Goal: Task Accomplishment & Management: Manage account settings

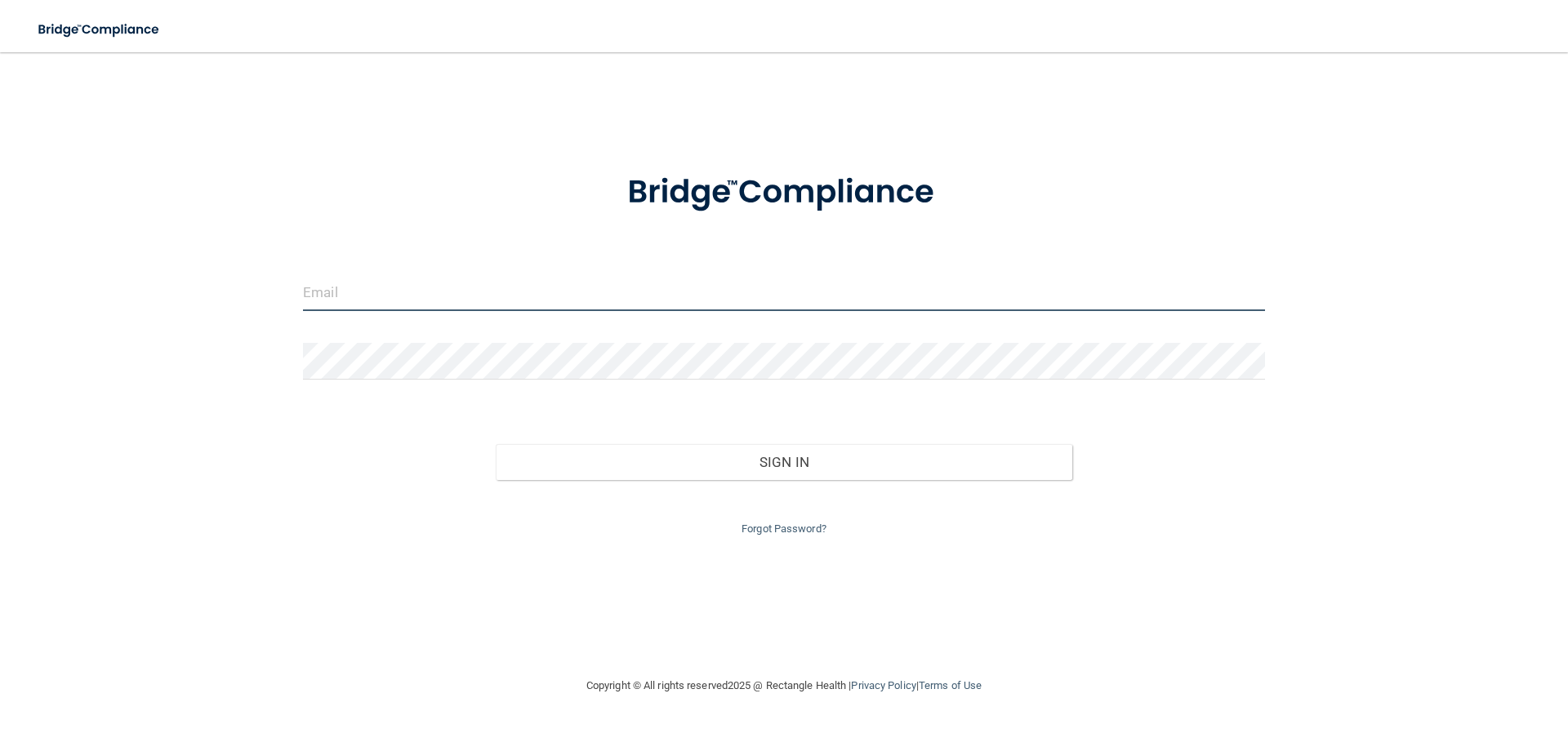
click at [495, 295] on input "email" at bounding box center [784, 292] width 962 height 37
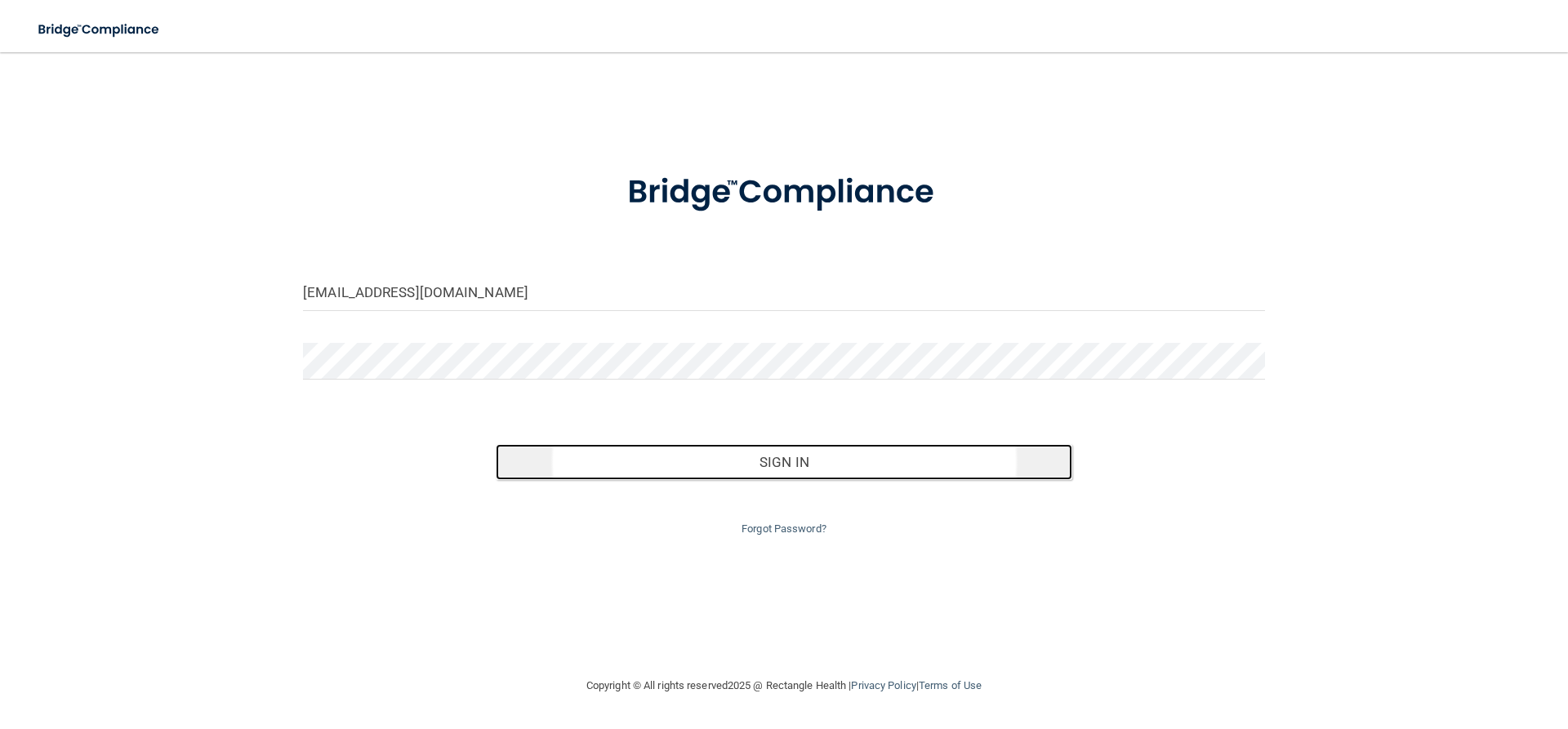
click at [767, 468] on button "Sign In" at bounding box center [784, 462] width 577 height 36
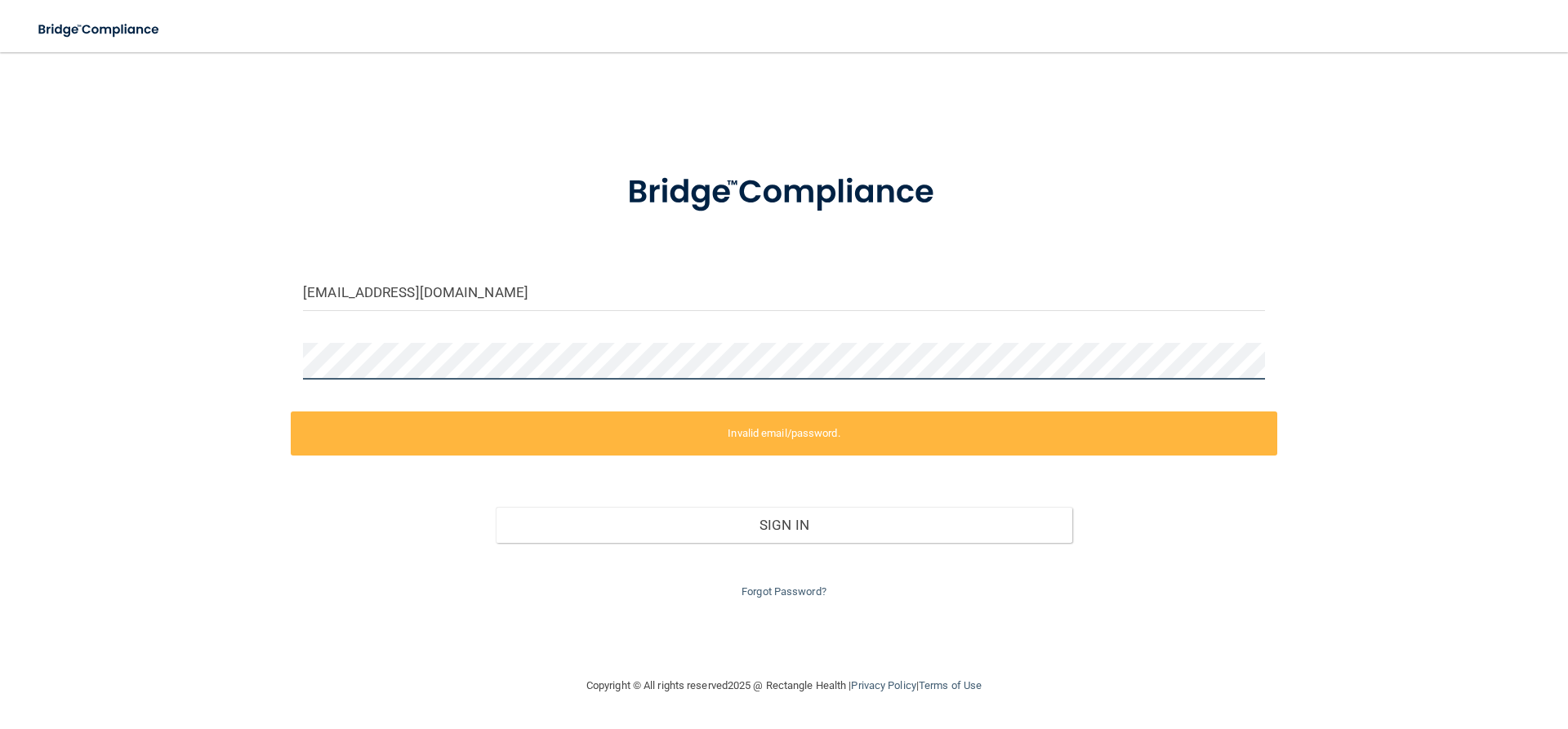
click at [233, 359] on div "[EMAIL_ADDRESS][DOMAIN_NAME] Invalid email/password. You don't have permission …" at bounding box center [784, 364] width 1503 height 591
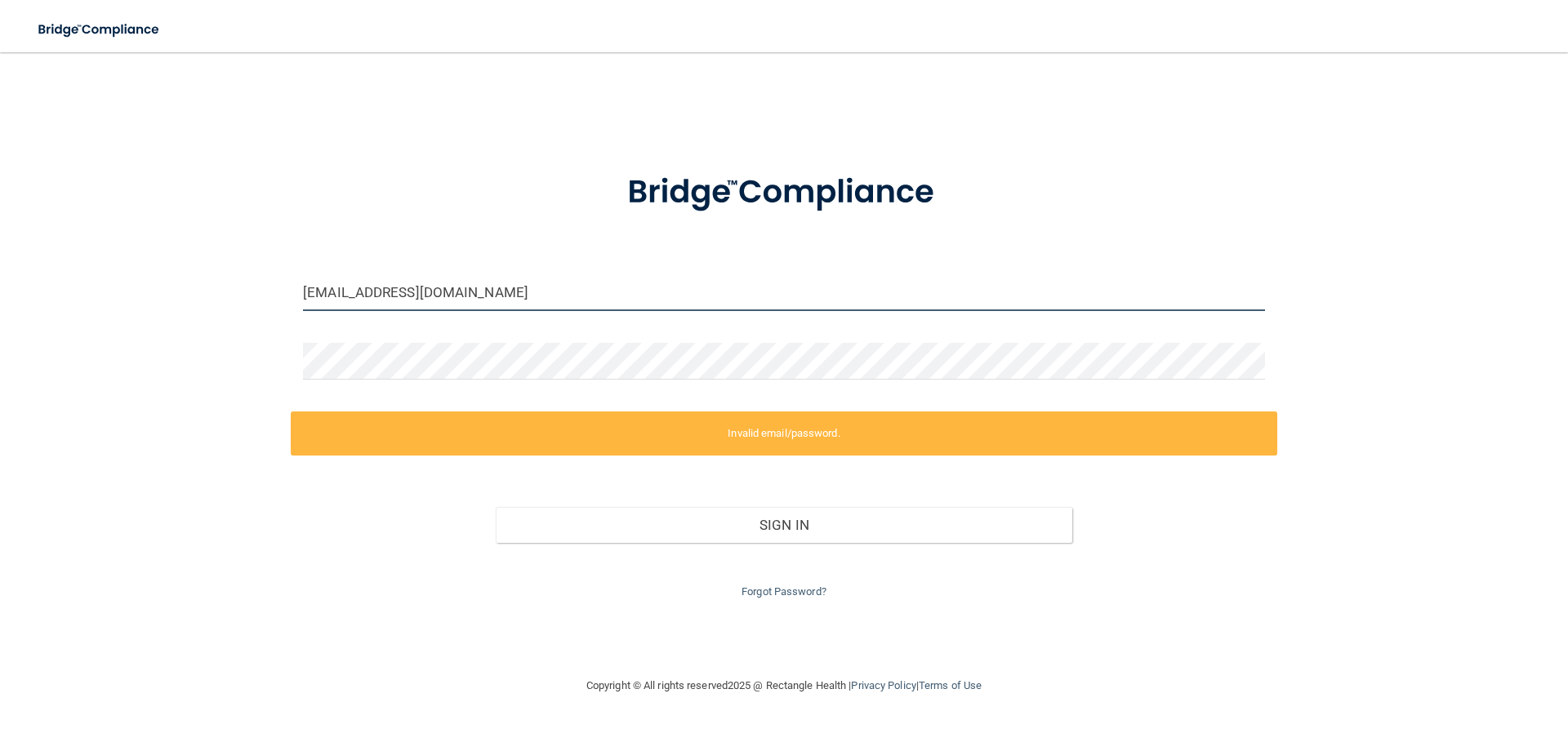
drag, startPoint x: 464, startPoint y: 290, endPoint x: 268, endPoint y: 290, distance: 196.0
click at [268, 290] on div "[EMAIL_ADDRESS][DOMAIN_NAME] Invalid email/password. You don't have permission …" at bounding box center [784, 364] width 1503 height 591
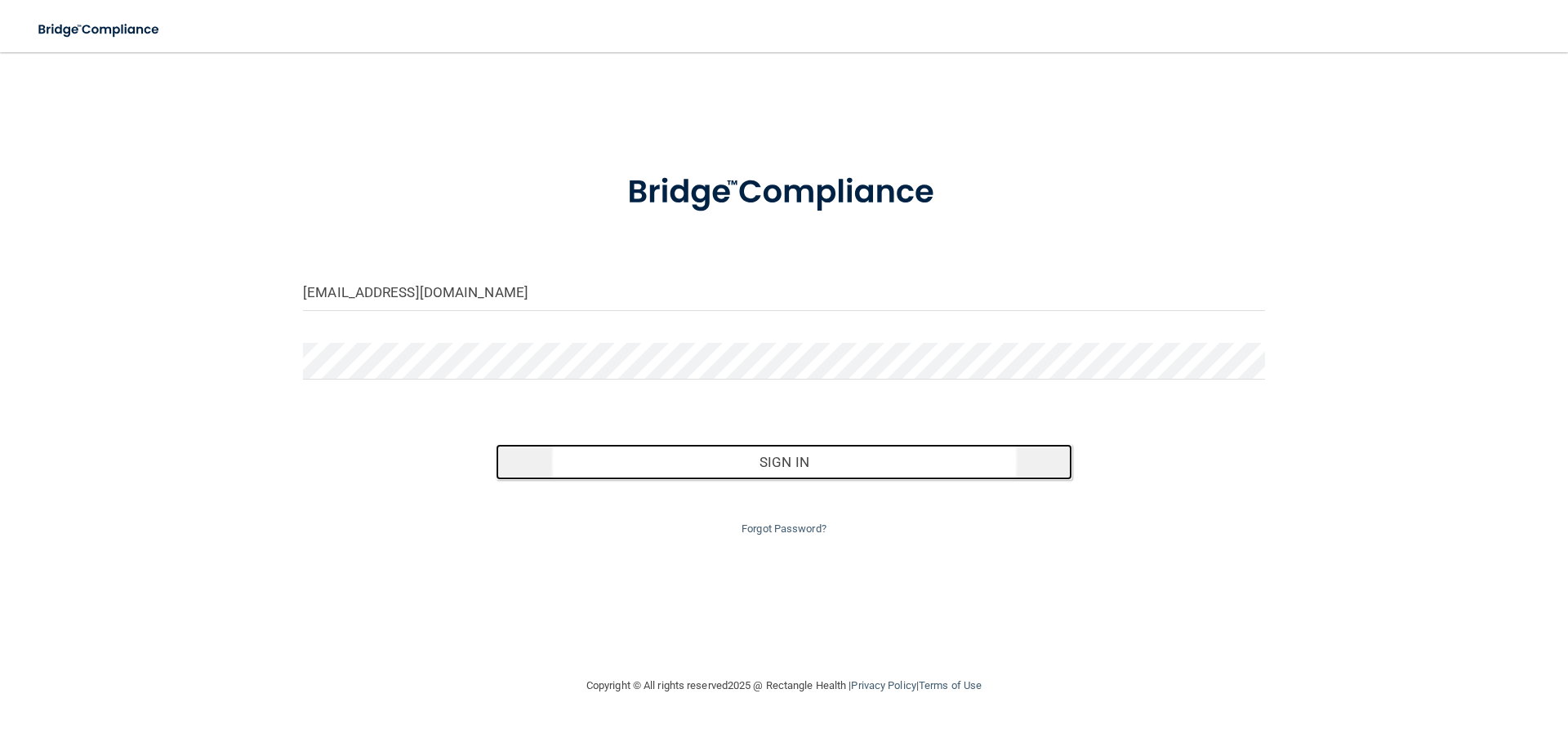
click at [783, 463] on button "Sign In" at bounding box center [784, 462] width 577 height 36
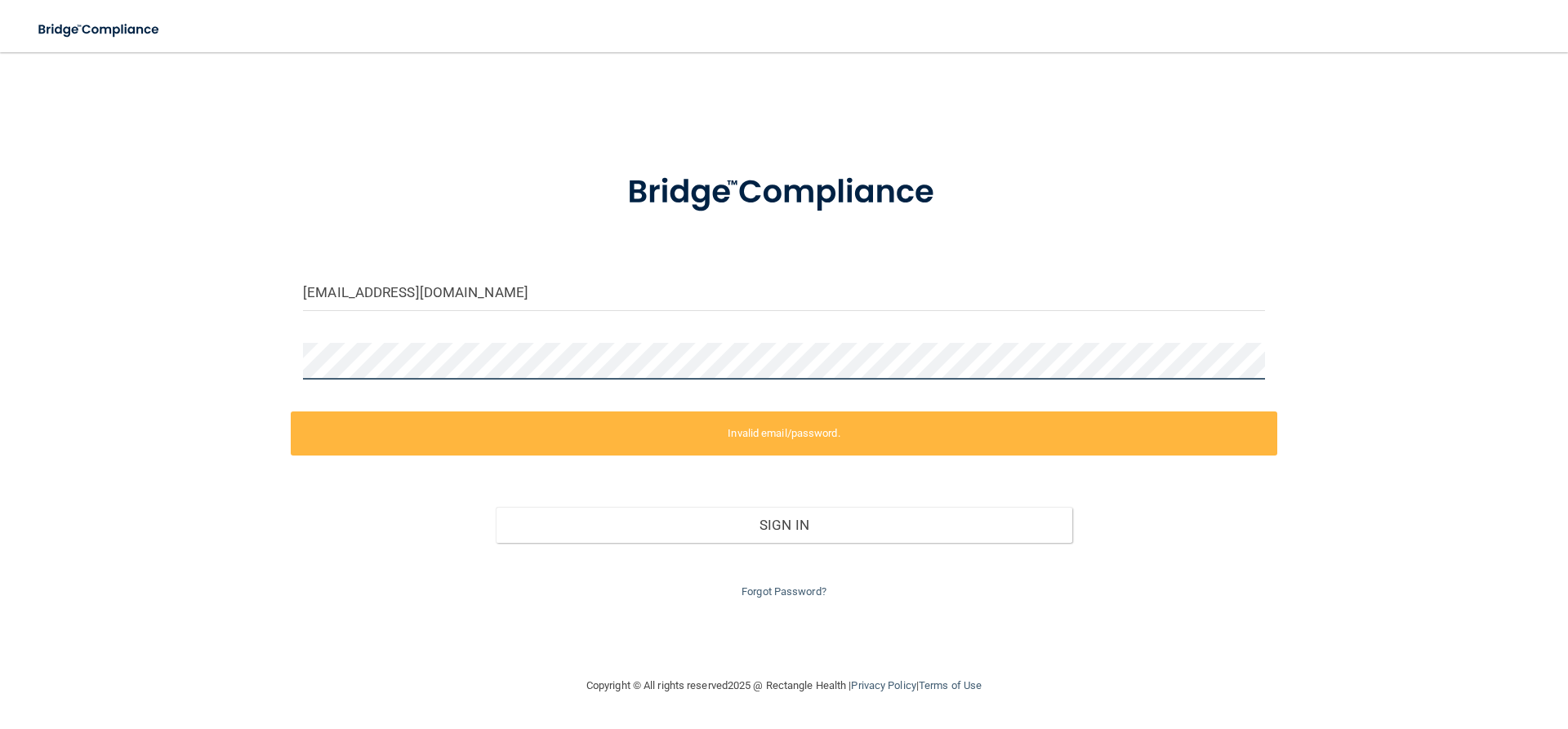
click at [230, 353] on div "[EMAIL_ADDRESS][DOMAIN_NAME] Invalid email/password. You don't have permission …" at bounding box center [784, 364] width 1503 height 591
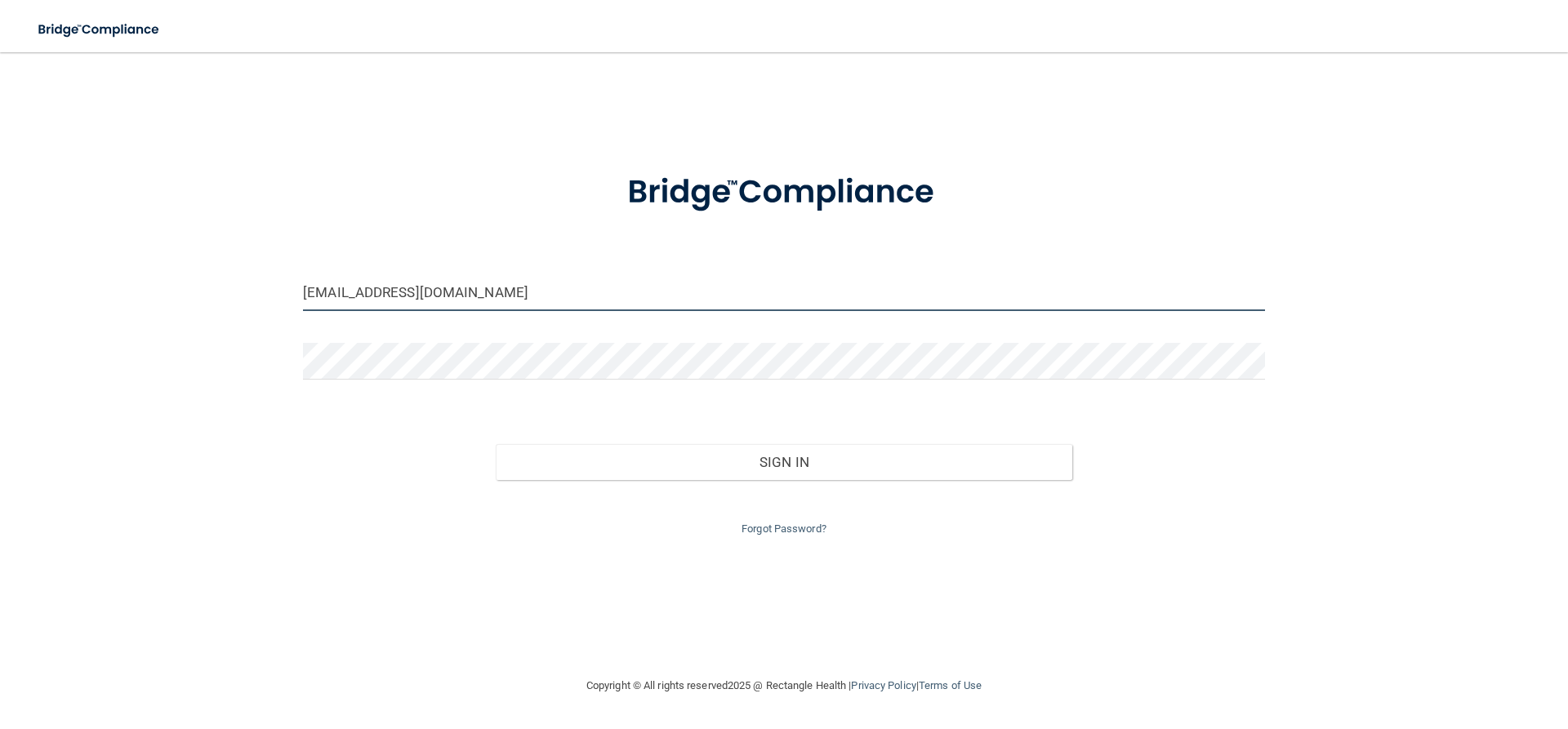
drag, startPoint x: 467, startPoint y: 291, endPoint x: 235, endPoint y: 290, distance: 232.0
click at [235, 290] on div "[EMAIL_ADDRESS][DOMAIN_NAME] Invalid email/password. You don't have permission …" at bounding box center [784, 364] width 1503 height 591
type input "[EMAIL_ADDRESS][DOMAIN_NAME]"
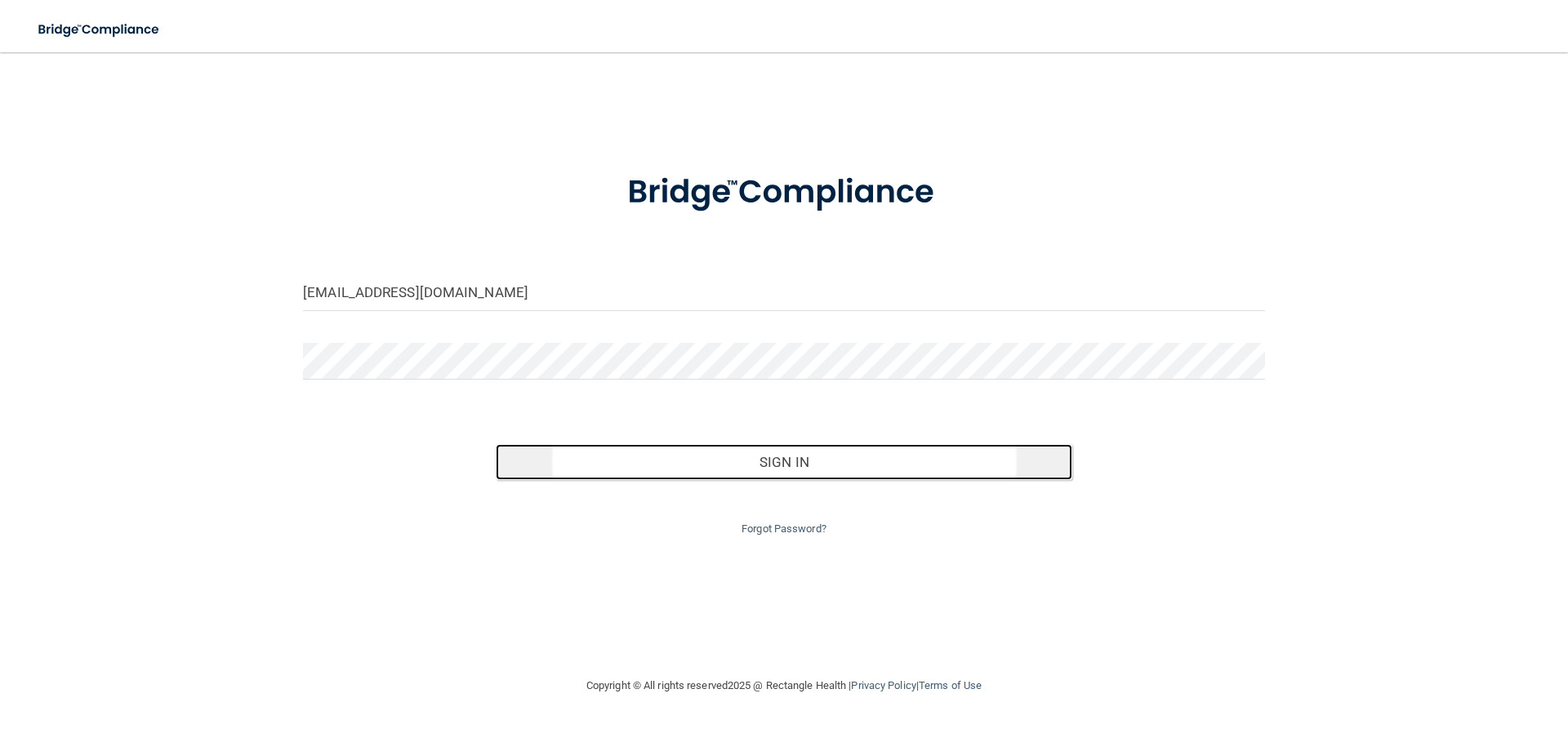
click at [778, 462] on button "Sign In" at bounding box center [784, 462] width 577 height 36
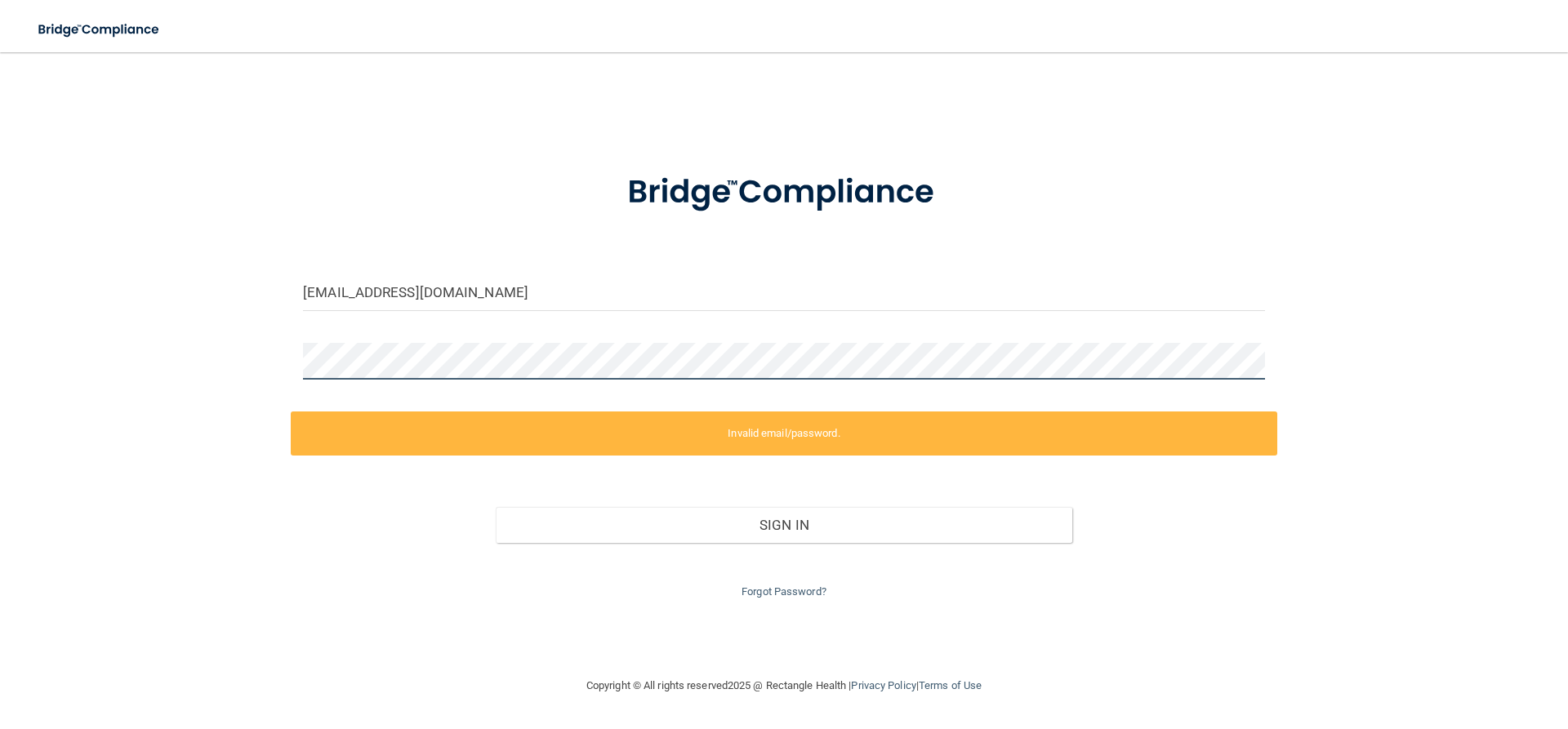
click at [263, 366] on div "[EMAIL_ADDRESS][DOMAIN_NAME] Invalid email/password. You don't have permission …" at bounding box center [784, 364] width 1503 height 591
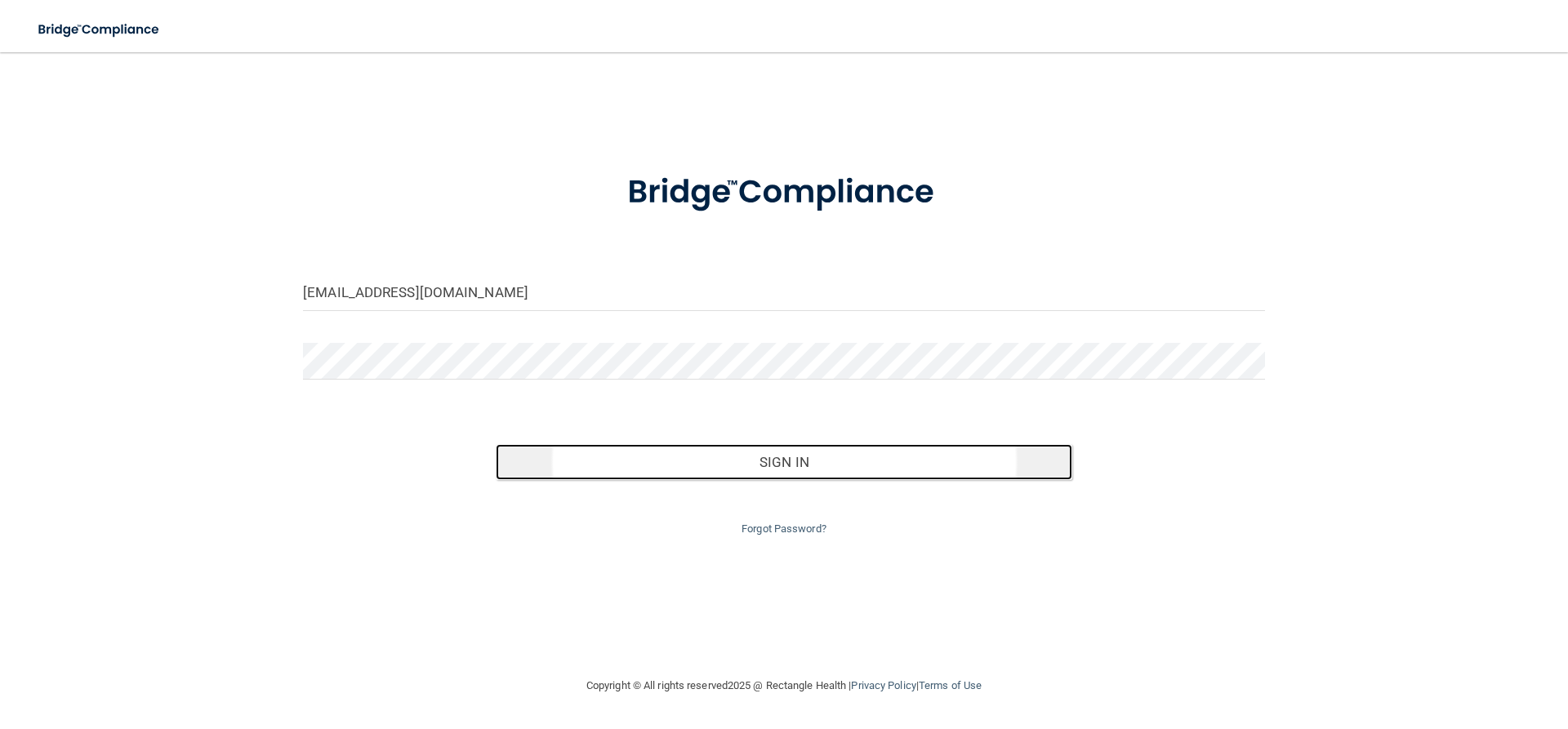
click at [816, 462] on button "Sign In" at bounding box center [784, 462] width 577 height 36
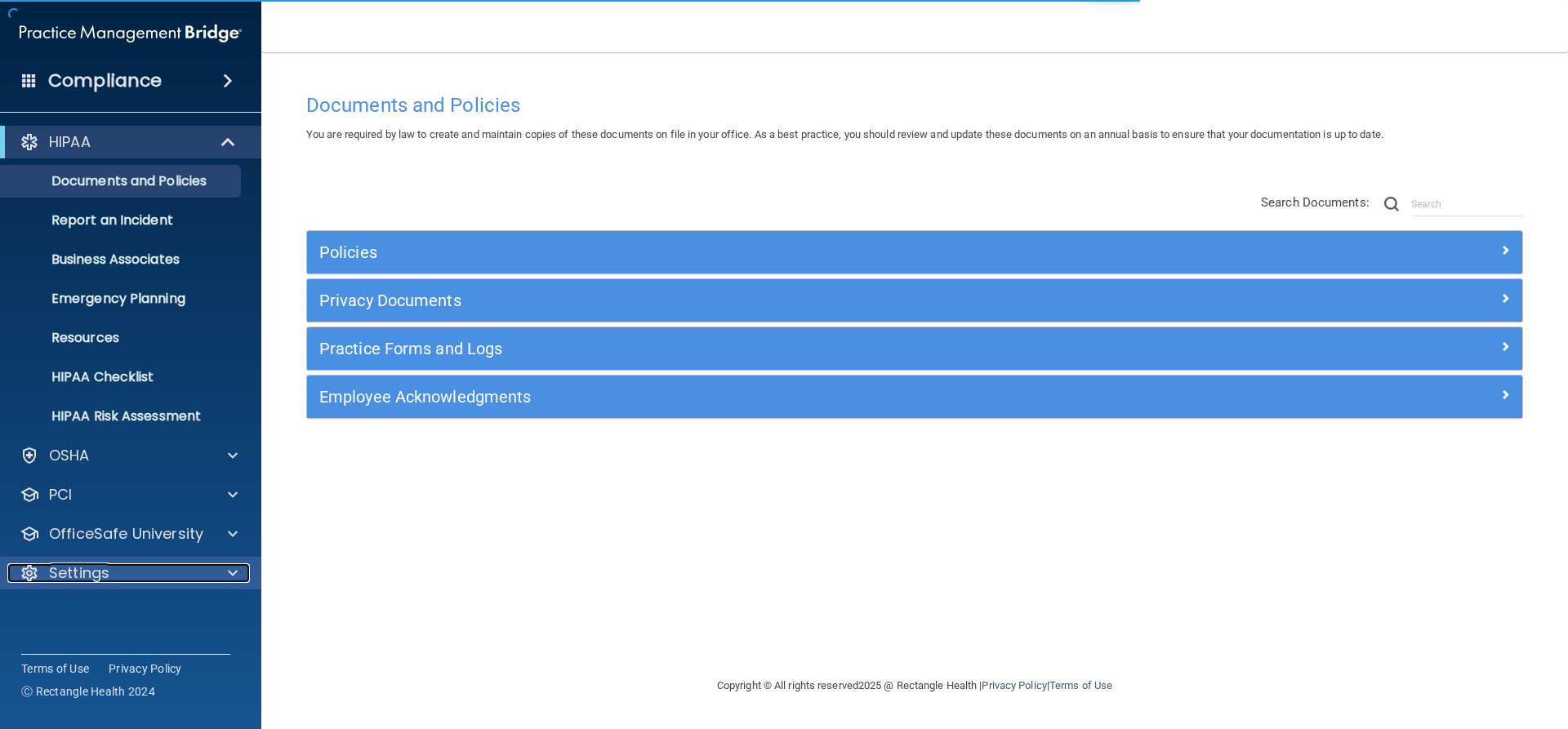
click at [219, 568] on div at bounding box center [230, 572] width 41 height 19
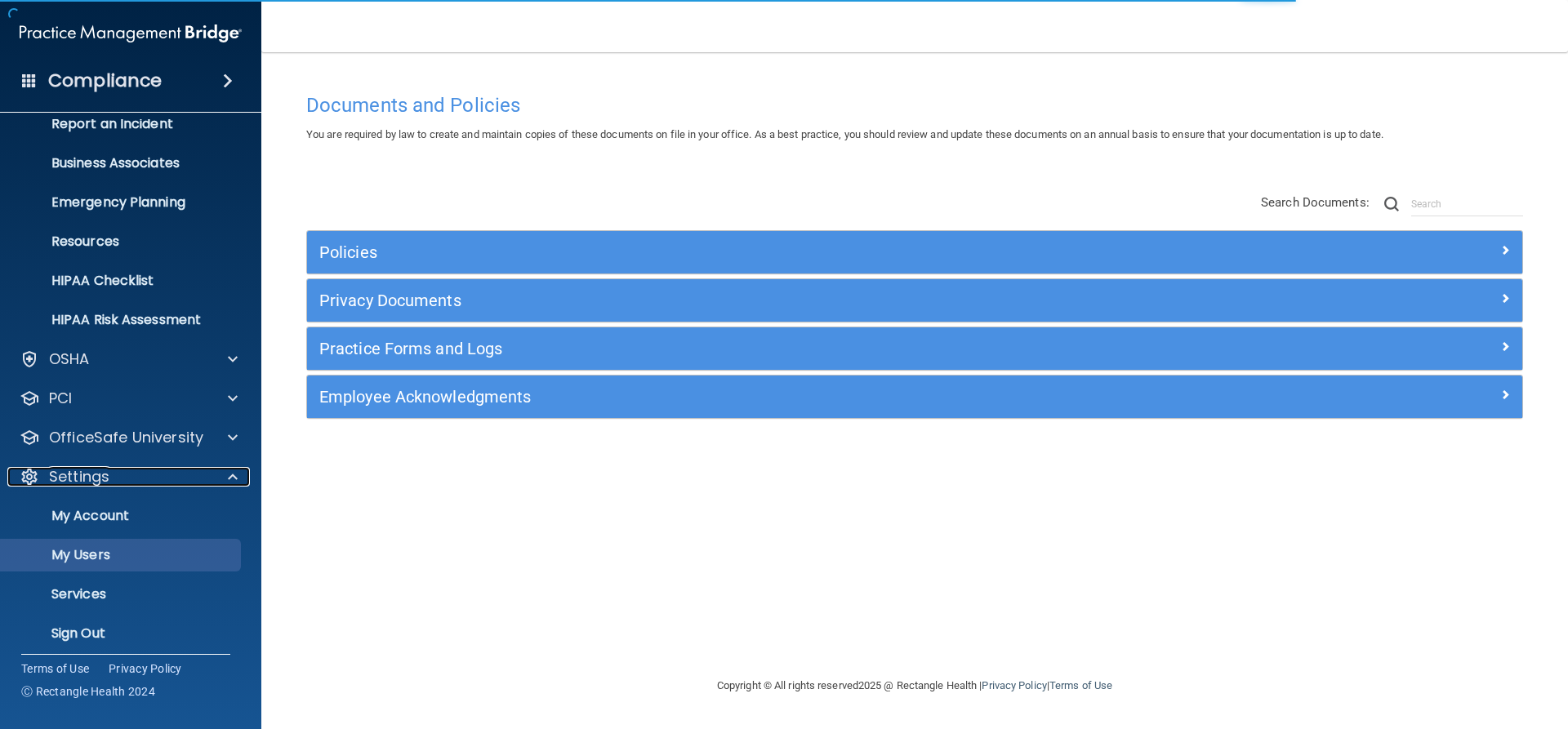
scroll to position [97, 0]
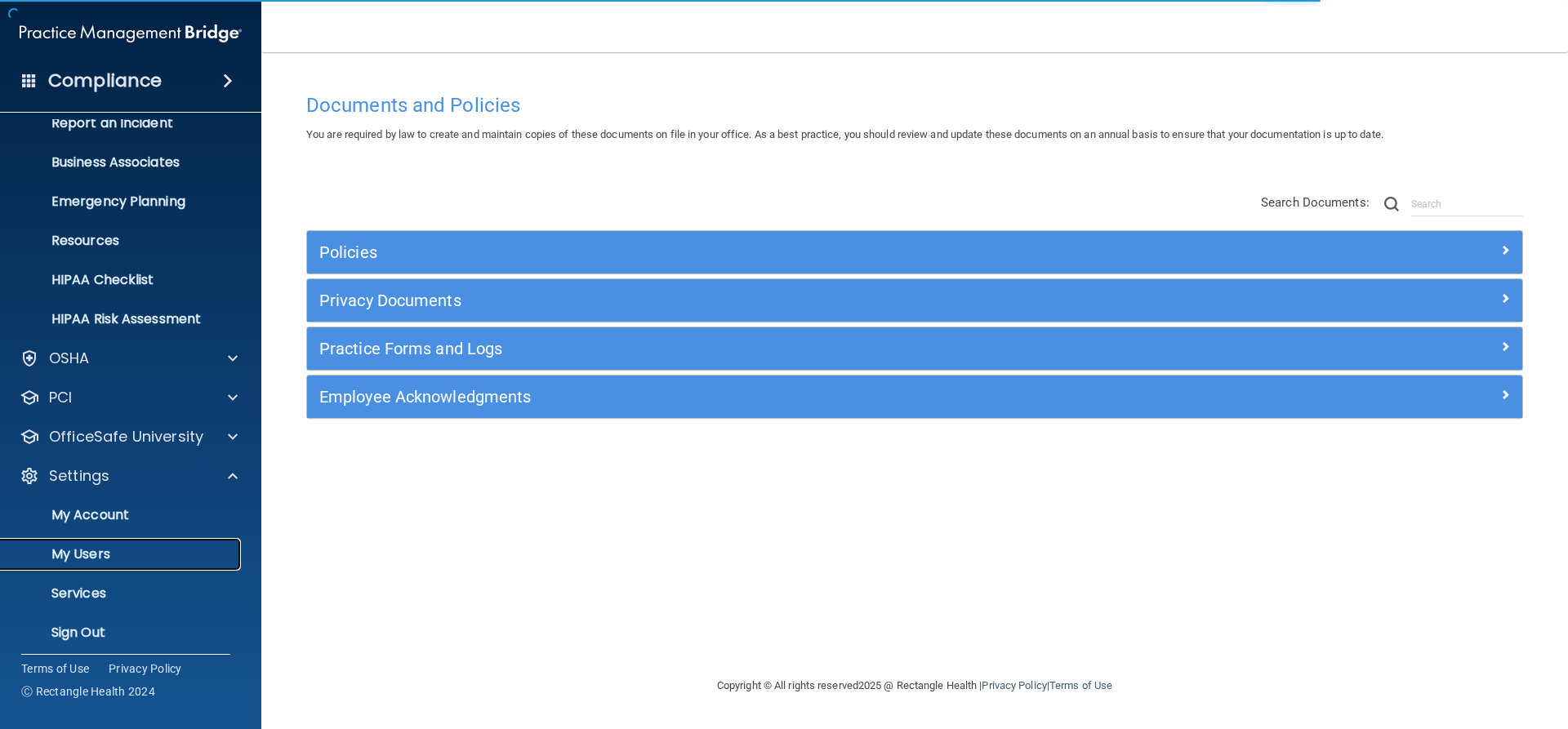
click at [116, 546] on p "My Users" at bounding box center [122, 554] width 223 height 16
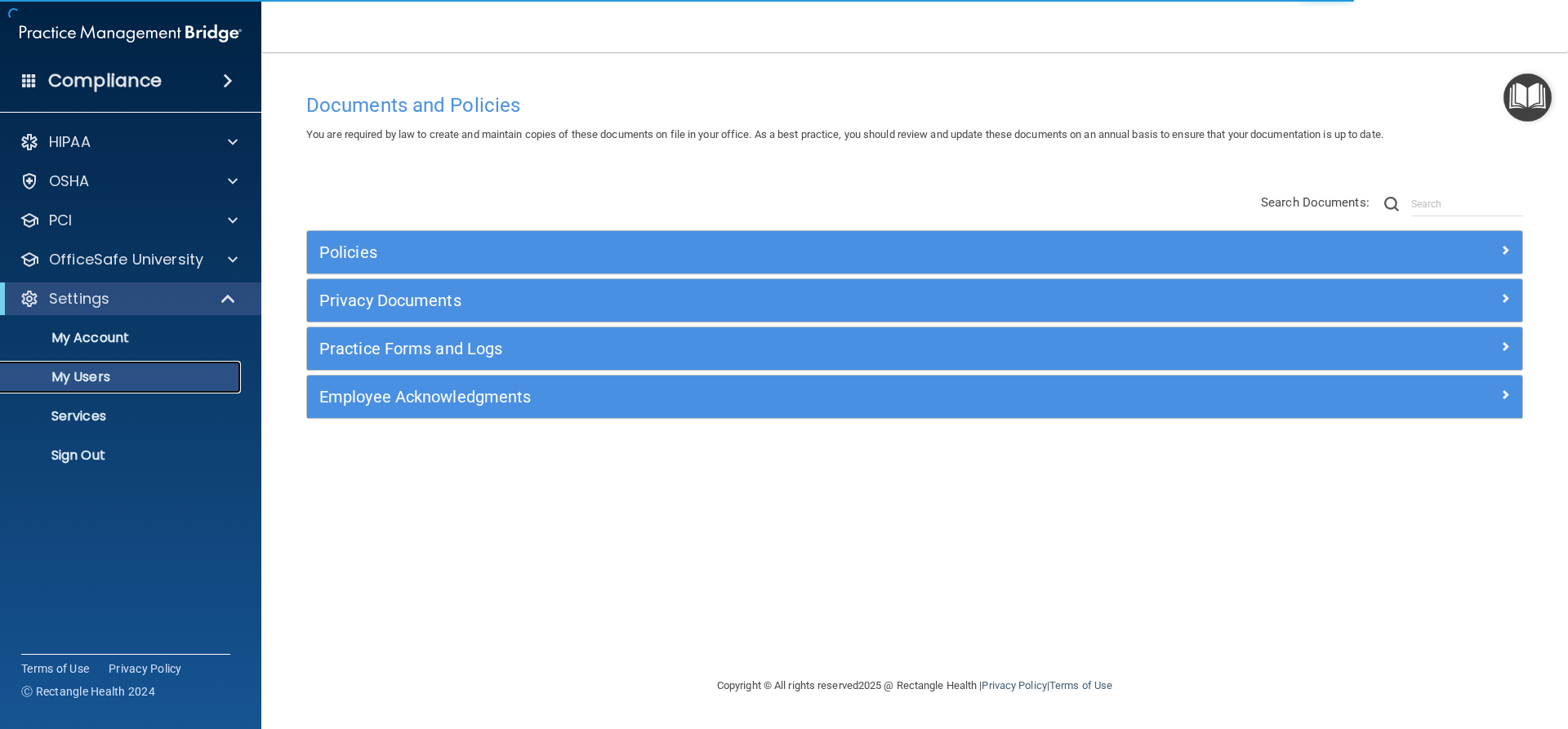
select select "20"
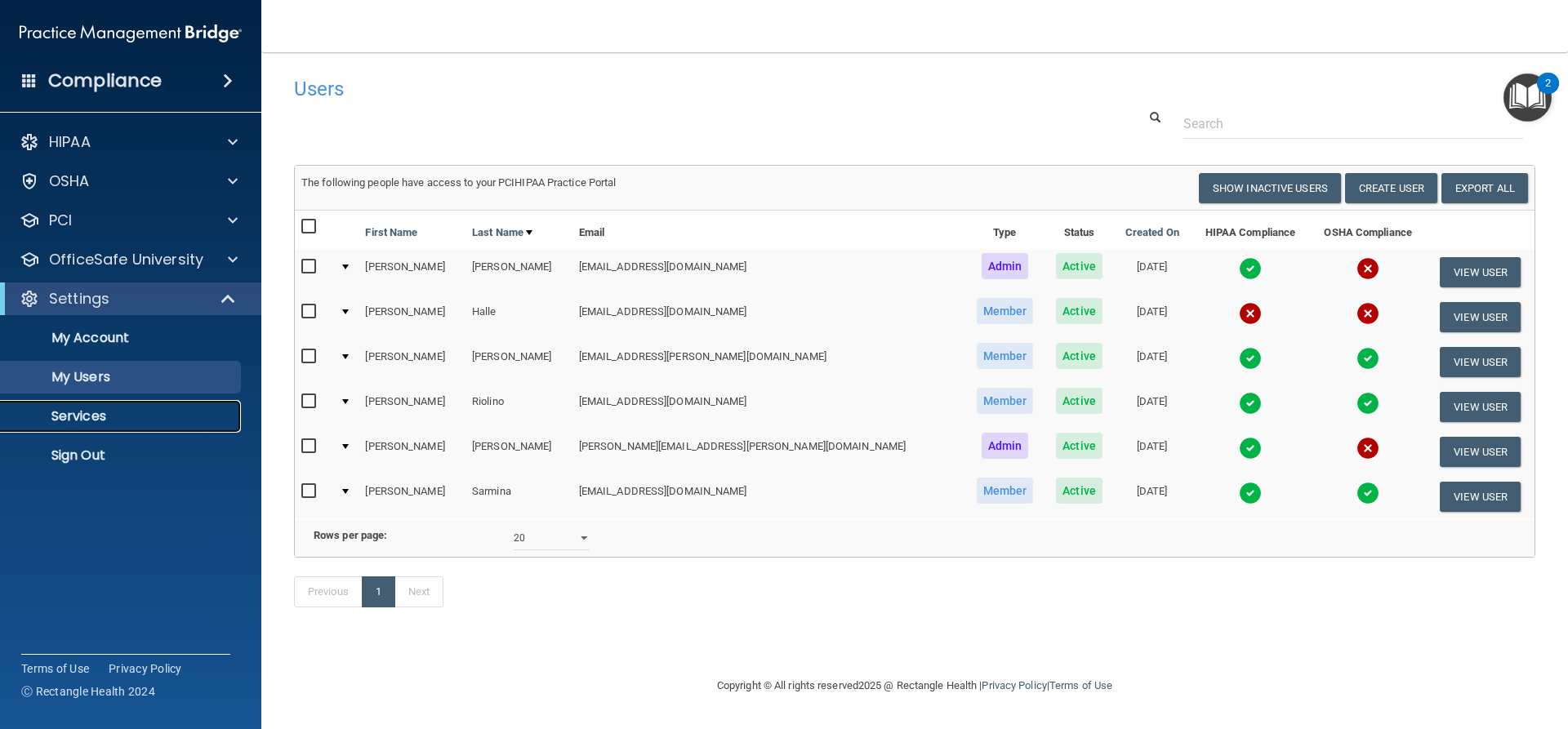
click at [106, 406] on link "Services" at bounding box center [112, 416] width 257 height 33
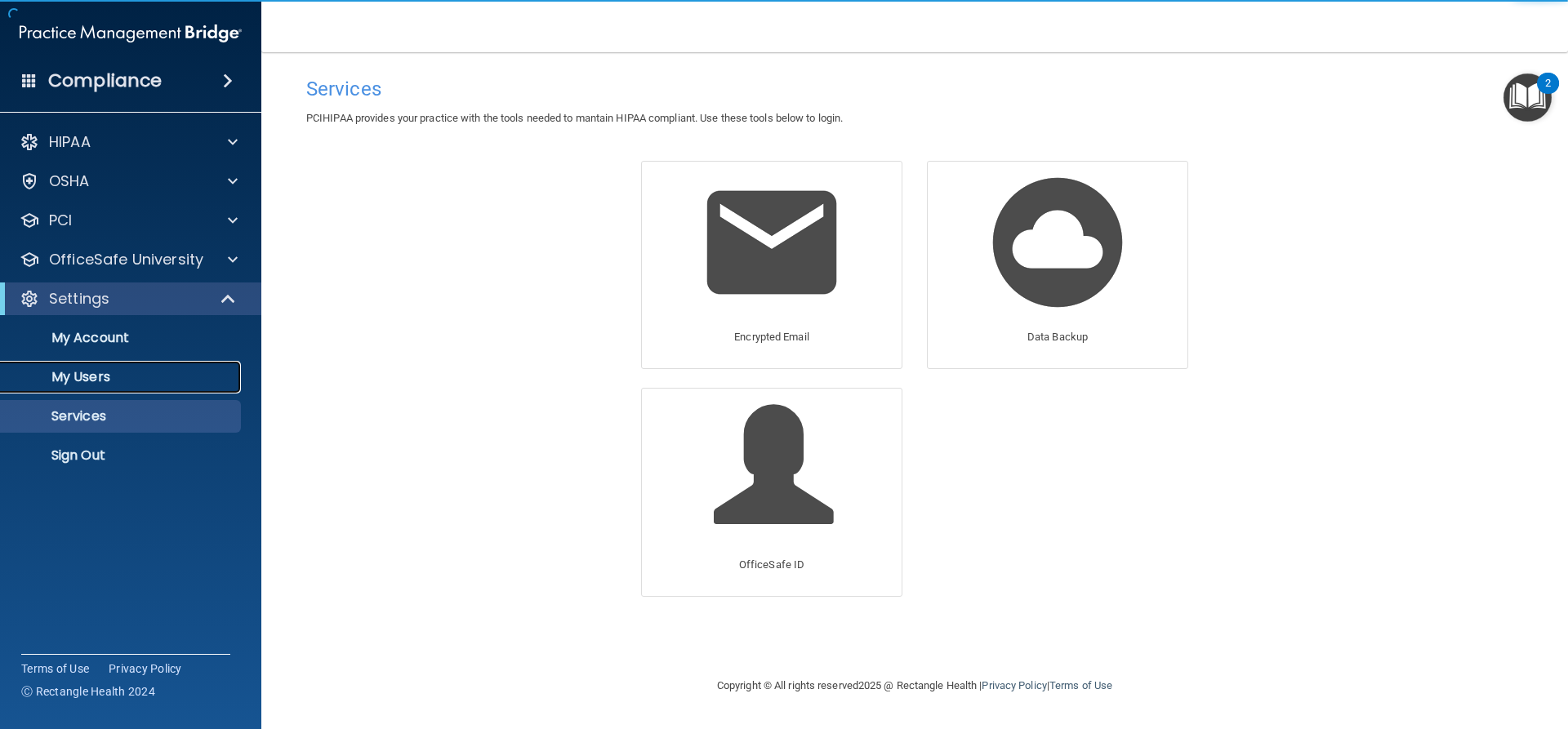
click at [103, 376] on p "My Users" at bounding box center [122, 376] width 223 height 16
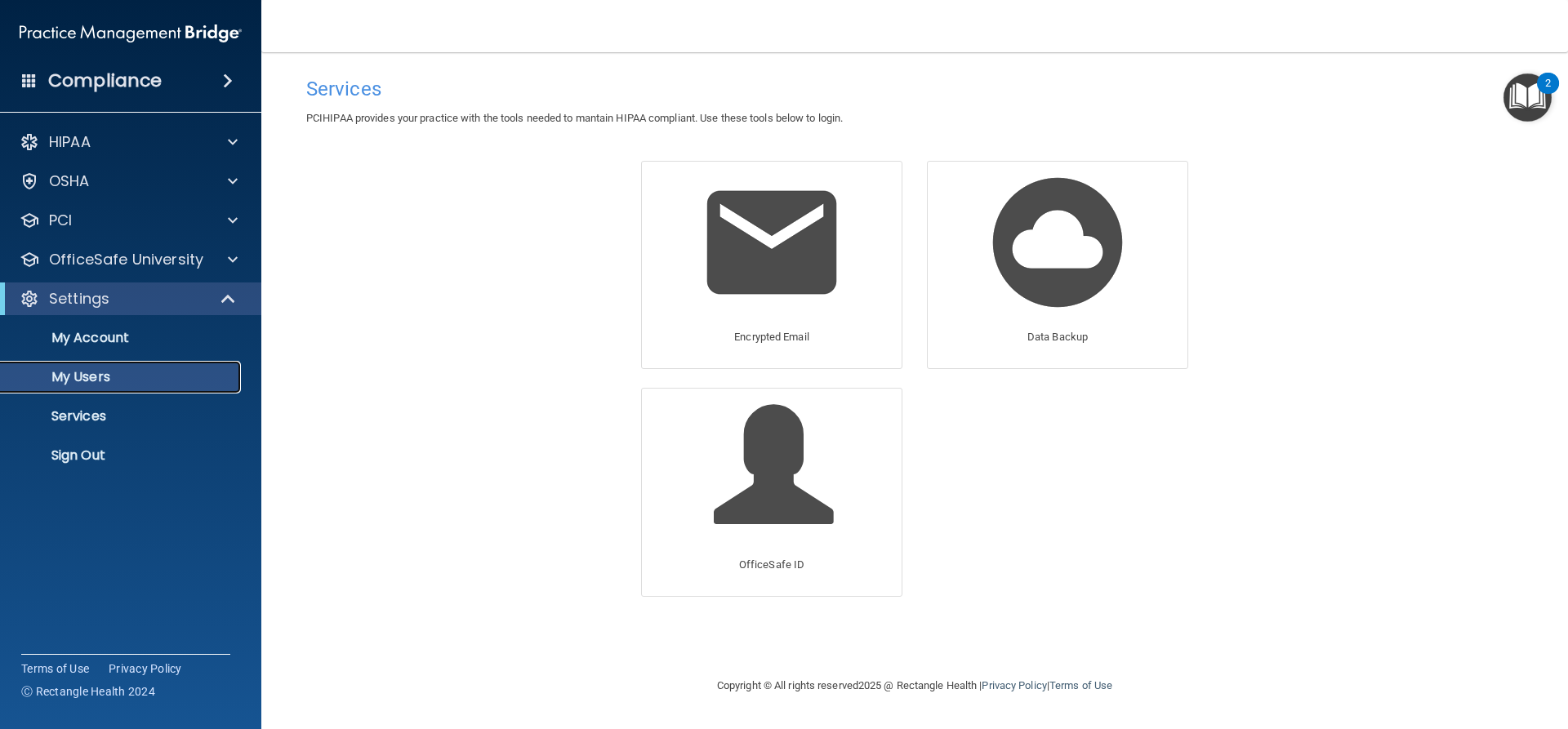
select select "20"
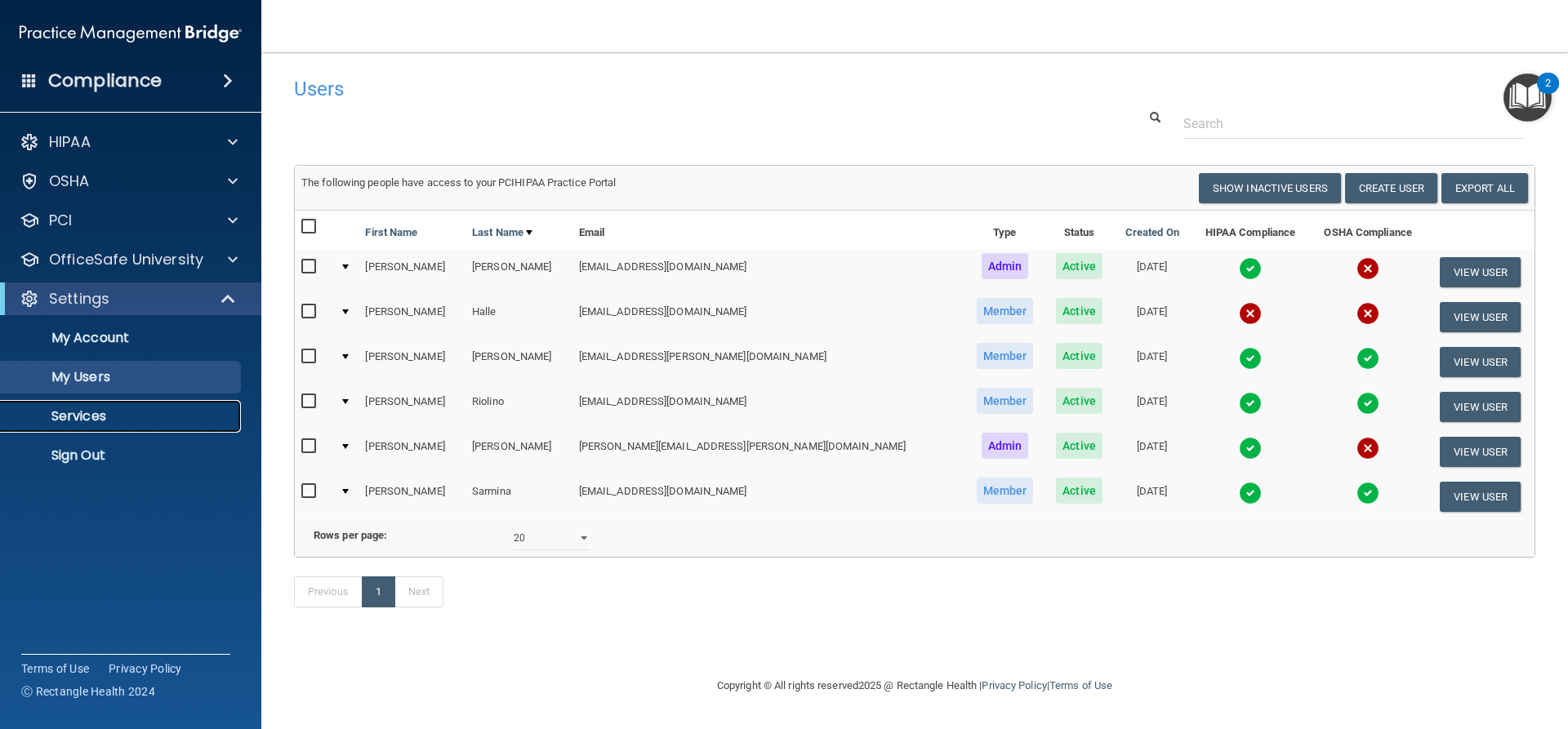
click at [101, 416] on p "Services" at bounding box center [122, 416] width 223 height 16
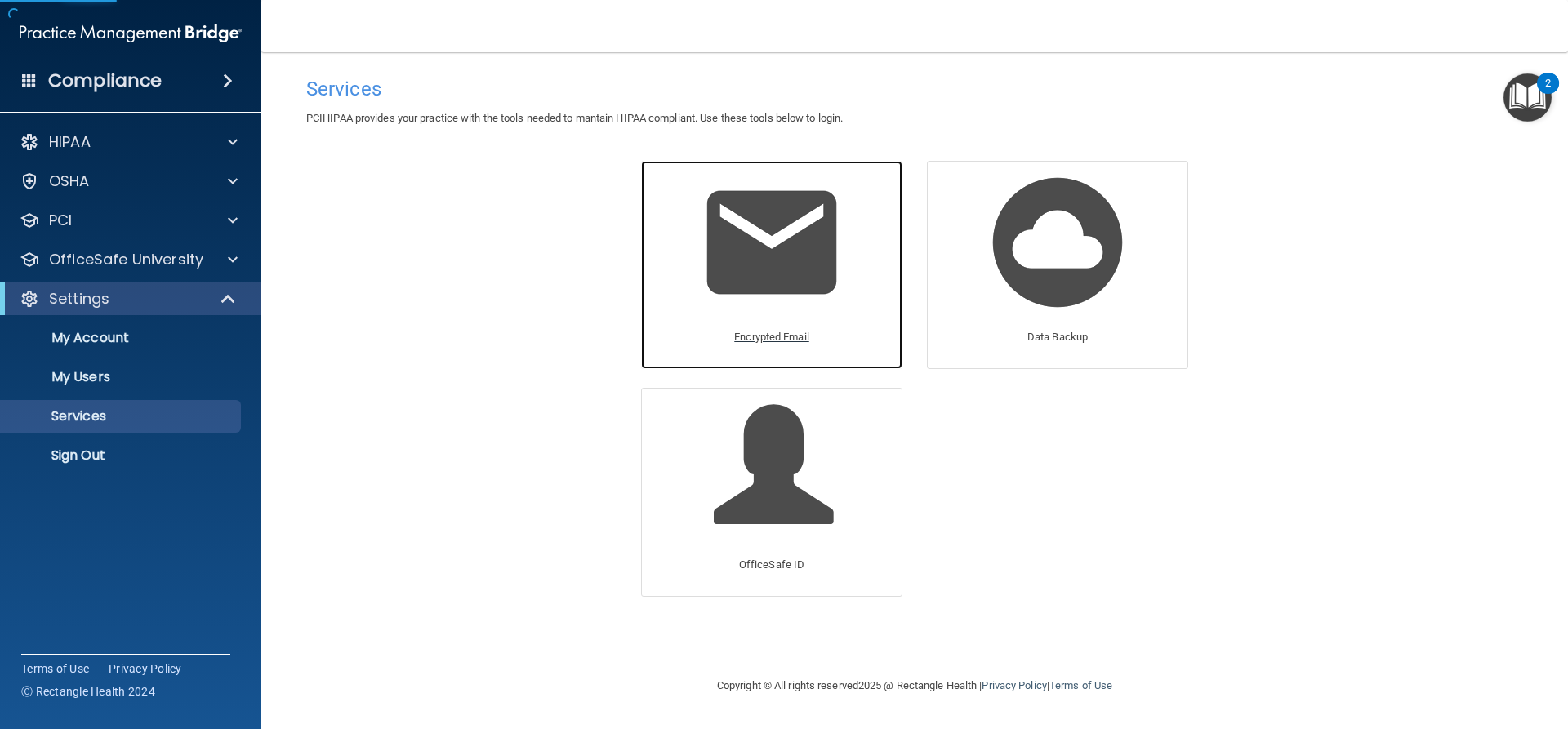
click at [758, 329] on p "Encrypted Email" at bounding box center [772, 337] width 75 height 19
